Goal: Feedback & Contribution: Leave review/rating

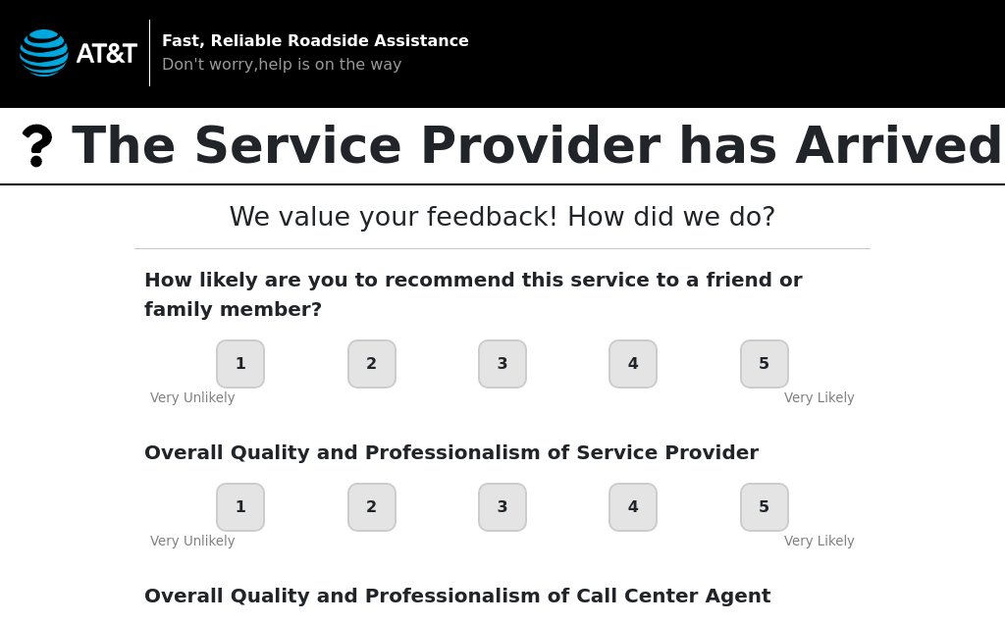
click at [765, 359] on div "5" at bounding box center [764, 364] width 49 height 49
click at [749, 498] on div "5" at bounding box center [764, 507] width 49 height 49
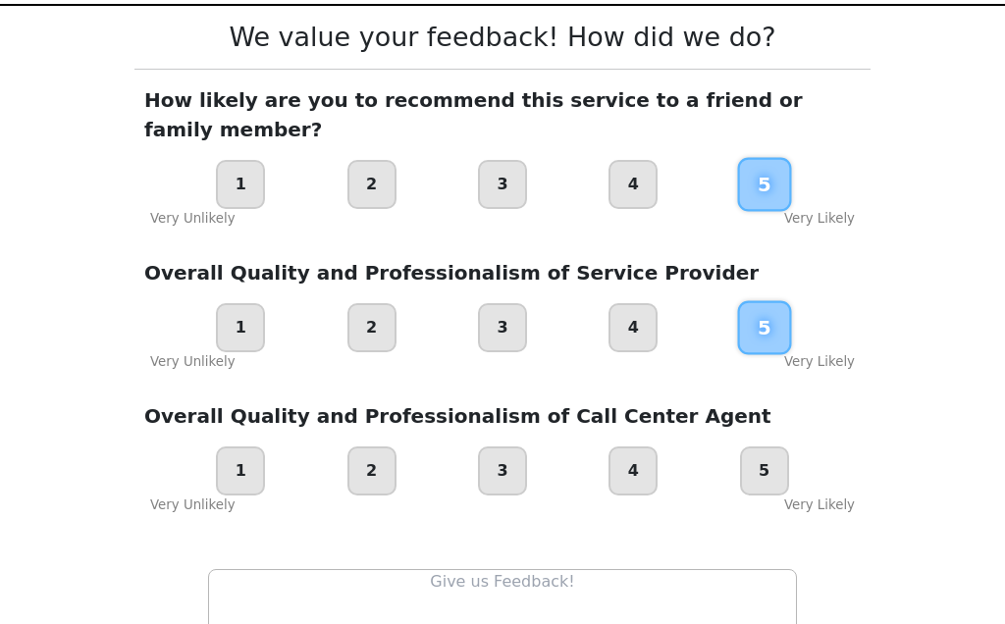
scroll to position [182, 0]
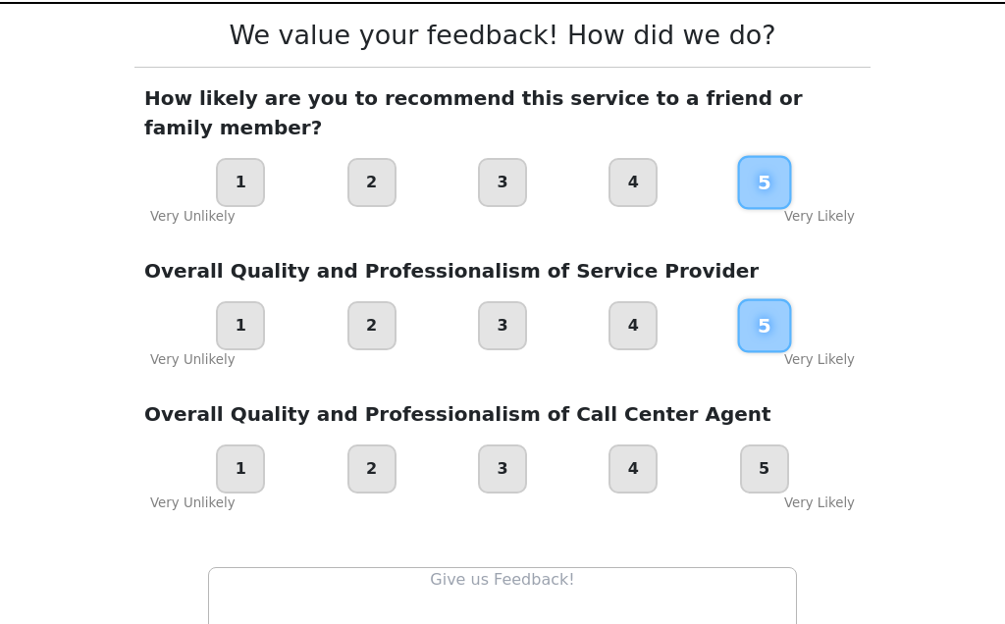
click at [768, 478] on div "5" at bounding box center [764, 469] width 49 height 49
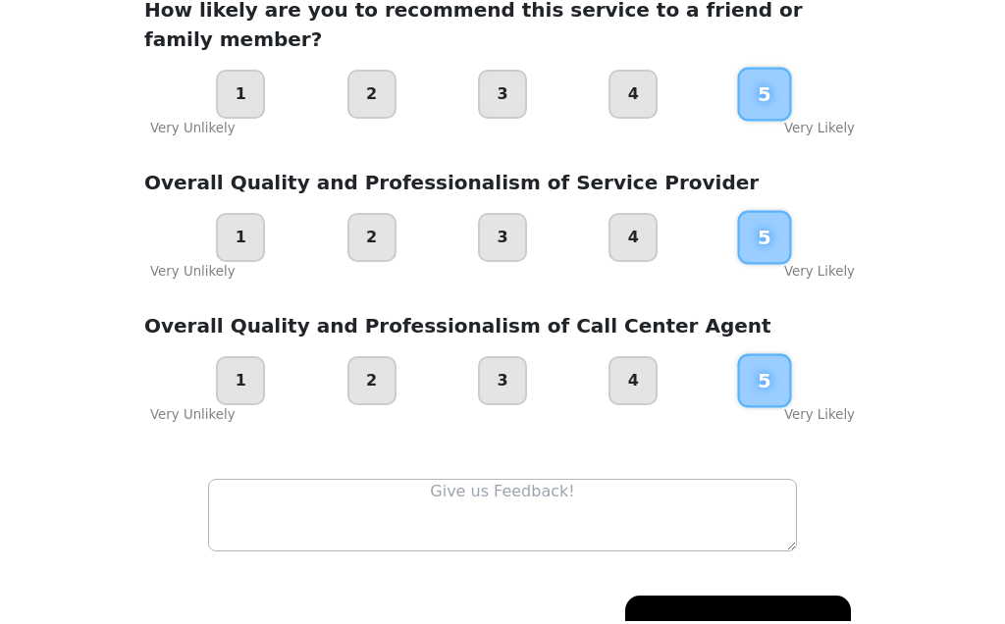
scroll to position [266, 0]
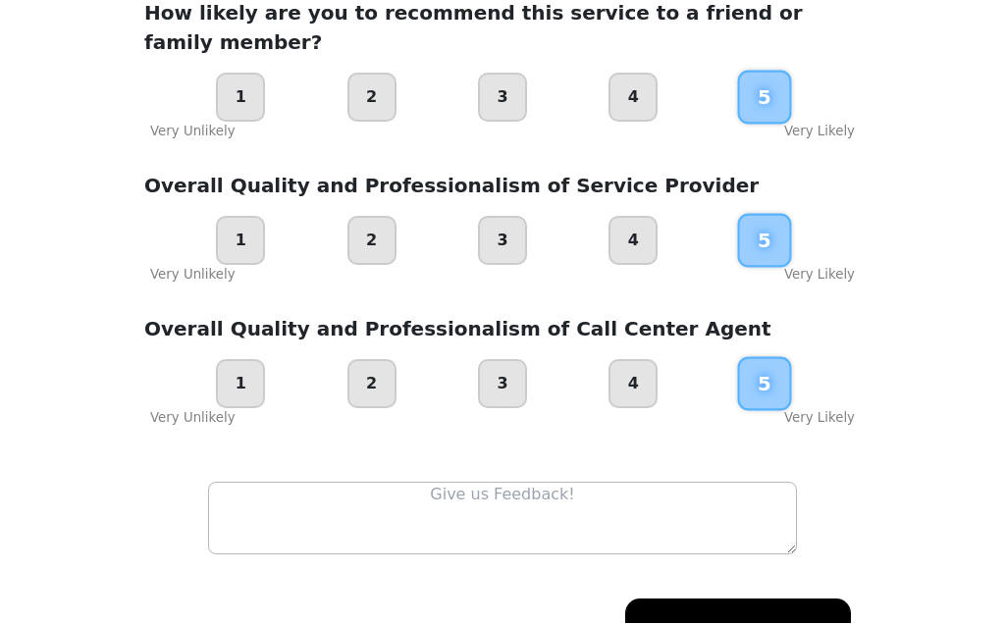
click at [559, 525] on textarea at bounding box center [502, 519] width 589 height 73
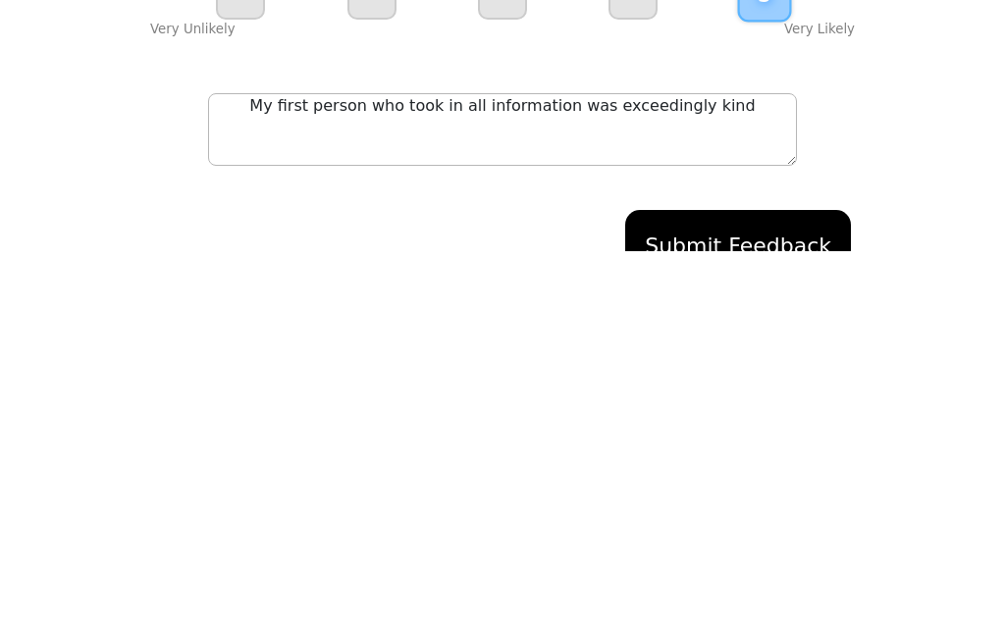
click at [673, 466] on textarea "My first person who took in all information was exceedingly kind" at bounding box center [502, 502] width 589 height 73
click at [781, 466] on textarea "My first person who took in all information was exceptionally kind" at bounding box center [502, 502] width 589 height 73
click at [470, 466] on textarea "My first person who took in all information was exceptionally kind, didn’t miss…" at bounding box center [502, 502] width 589 height 73
click at [480, 466] on textarea "My first person who took in all information was exceptionally kind, didn’t miss…" at bounding box center [502, 502] width 589 height 73
click at [570, 573] on div "Submit Feedback" at bounding box center [502, 618] width 717 height 91
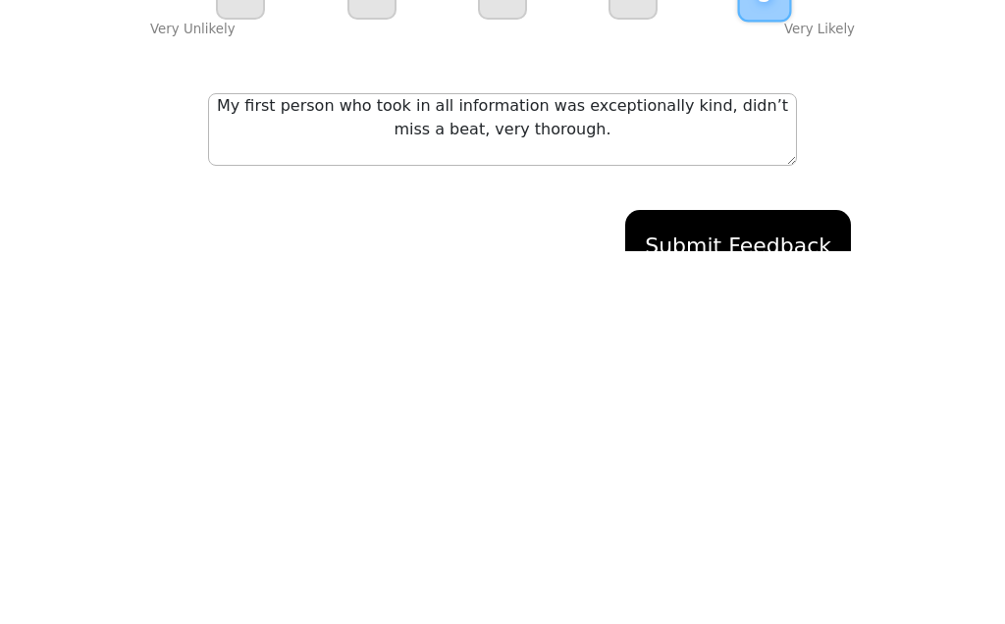
scroll to position [266, 0]
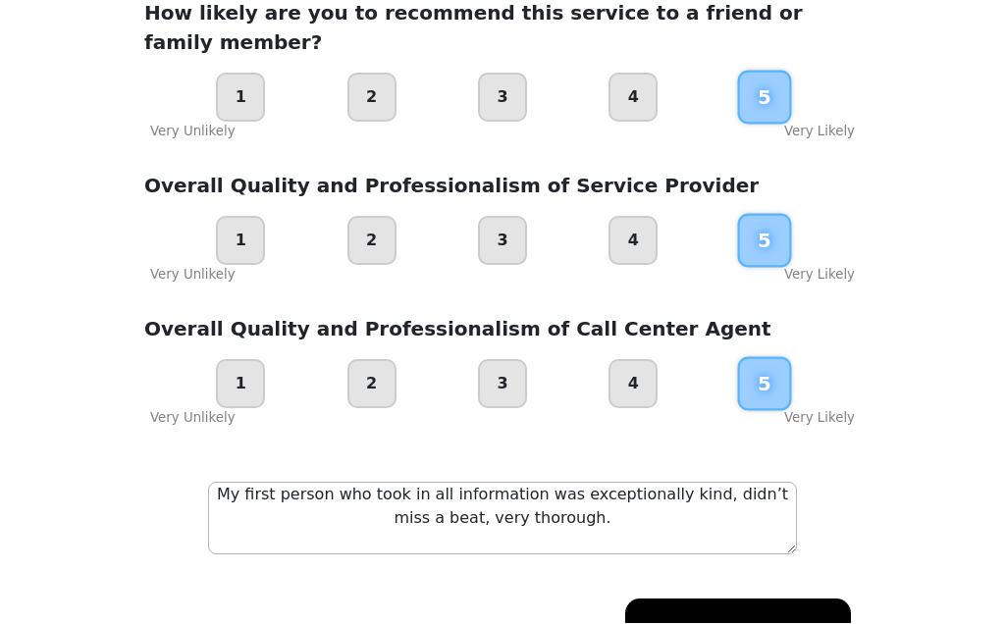
click at [655, 534] on textarea "My first person who took in all information was exceptionally kind, didn’t miss…" at bounding box center [502, 519] width 589 height 73
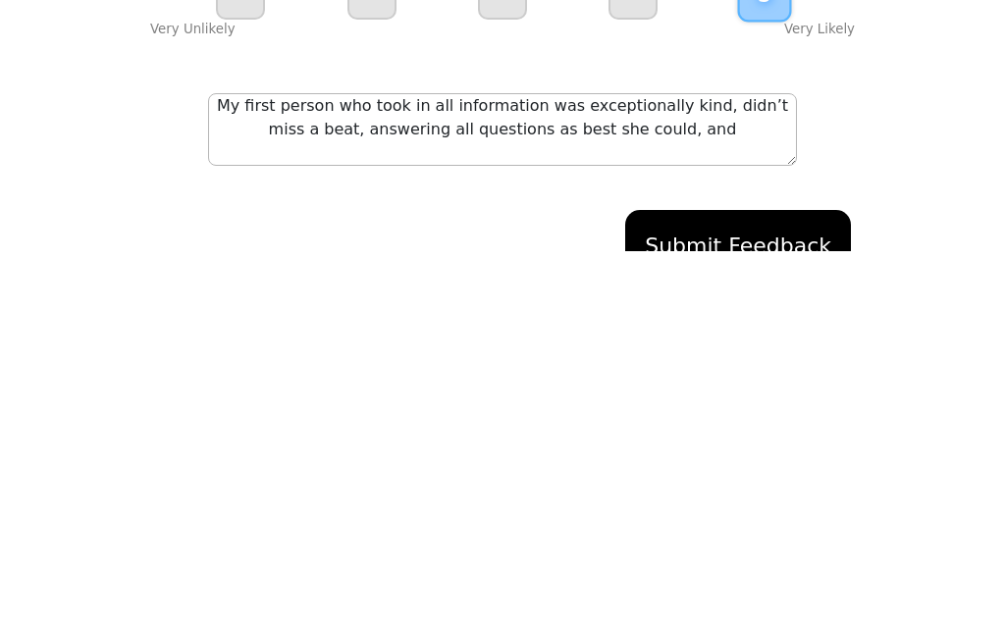
click at [337, 466] on textarea "My first person who took in all information was exceptionally kind, didn’t miss…" at bounding box center [502, 502] width 589 height 73
click at [361, 466] on textarea "My first person who took in all information was exceptionally kind, didn’t miss…" at bounding box center [502, 502] width 589 height 73
click at [701, 466] on textarea "My first person who took in all information was exceptionally kind, didn’t miss…" at bounding box center [502, 502] width 589 height 73
click at [374, 466] on textarea "My first person who took in all information was exceptionally kind and didn’t m…" at bounding box center [502, 502] width 589 height 73
click at [372, 466] on textarea "My first person who took in all information was exceptionally kind and didn’t m…" at bounding box center [502, 502] width 589 height 73
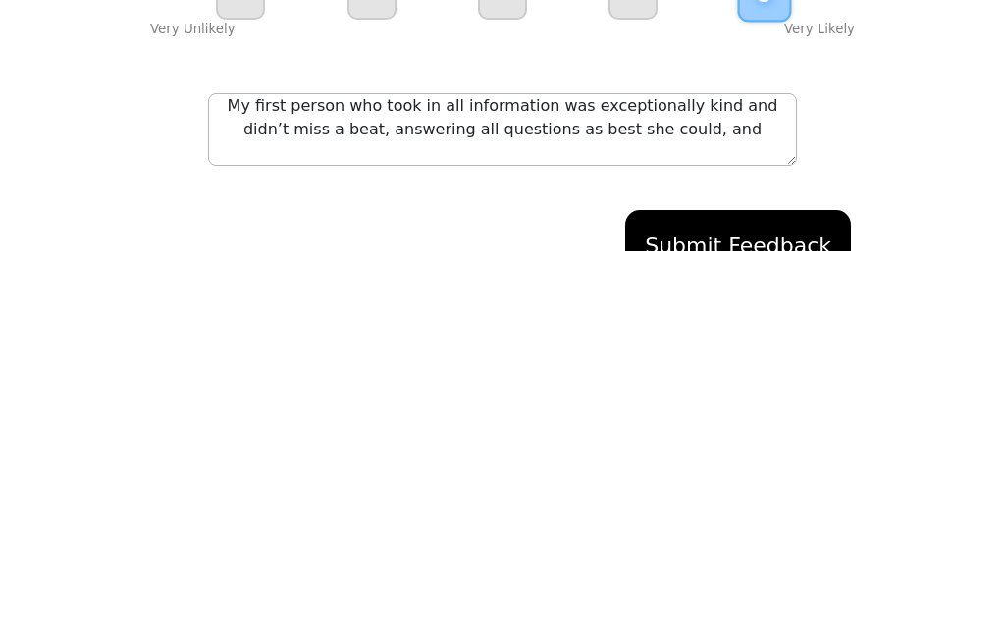
click at [733, 466] on textarea "My first person who took in all information was exceptionally kind and didn’t m…" at bounding box center [502, 502] width 589 height 73
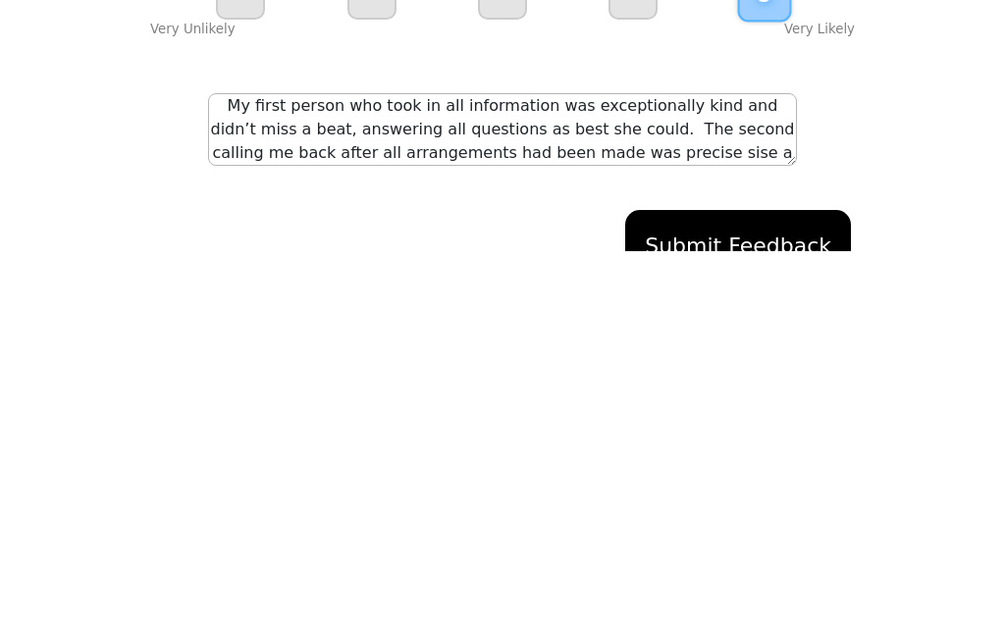
click at [765, 466] on textarea "My first person who took in all information was exceptionally kind and didn’t m…" at bounding box center [502, 502] width 589 height 73
type textarea "My first person who took in all information was exceptionally kind and didn’t m…"
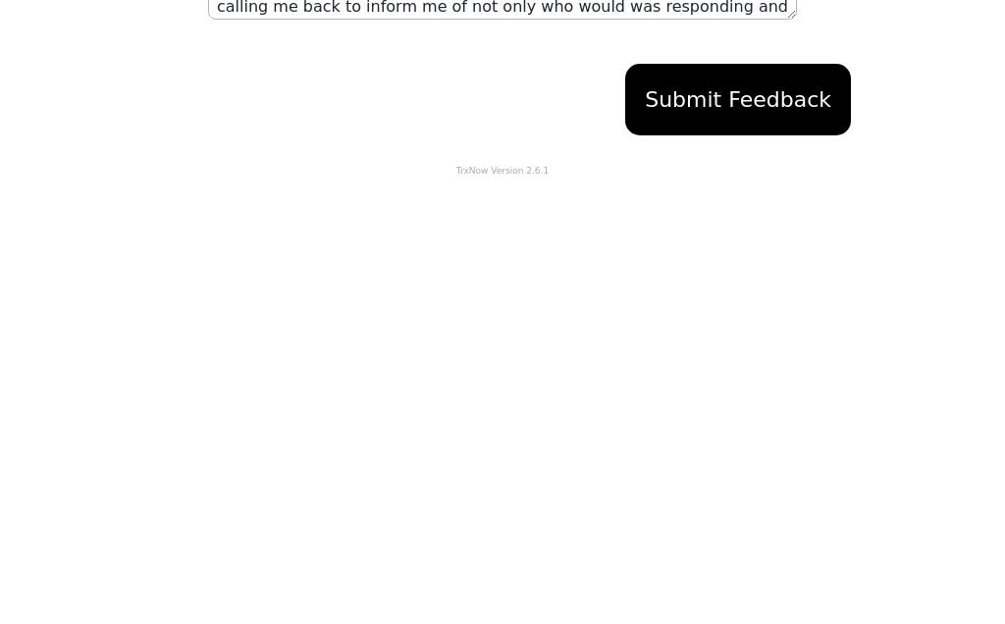
click at [782, 514] on button "Submit Feedback" at bounding box center [738, 550] width 226 height 72
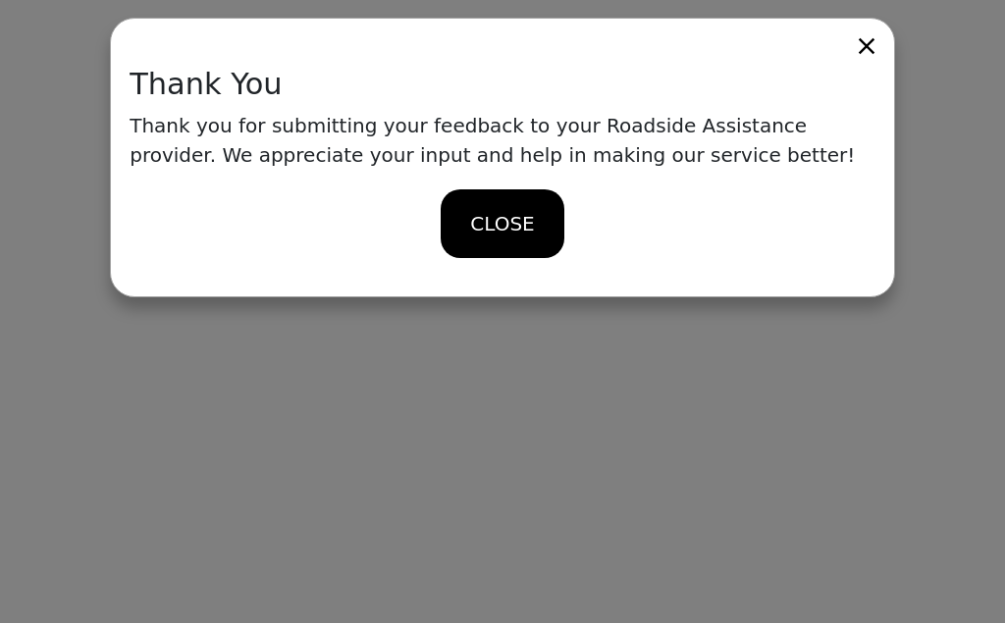
click at [508, 218] on span "CLOSE" at bounding box center [502, 224] width 64 height 29
